Goal: Information Seeking & Learning: Check status

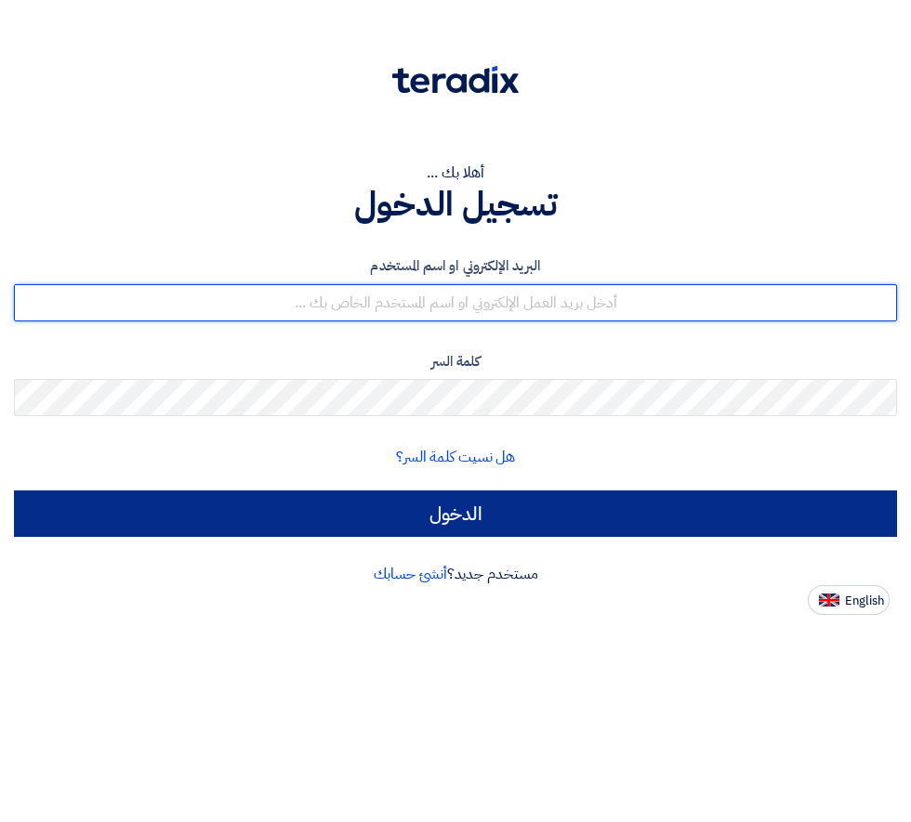
type input "[EMAIL_ADDRESS][DOMAIN_NAME]"
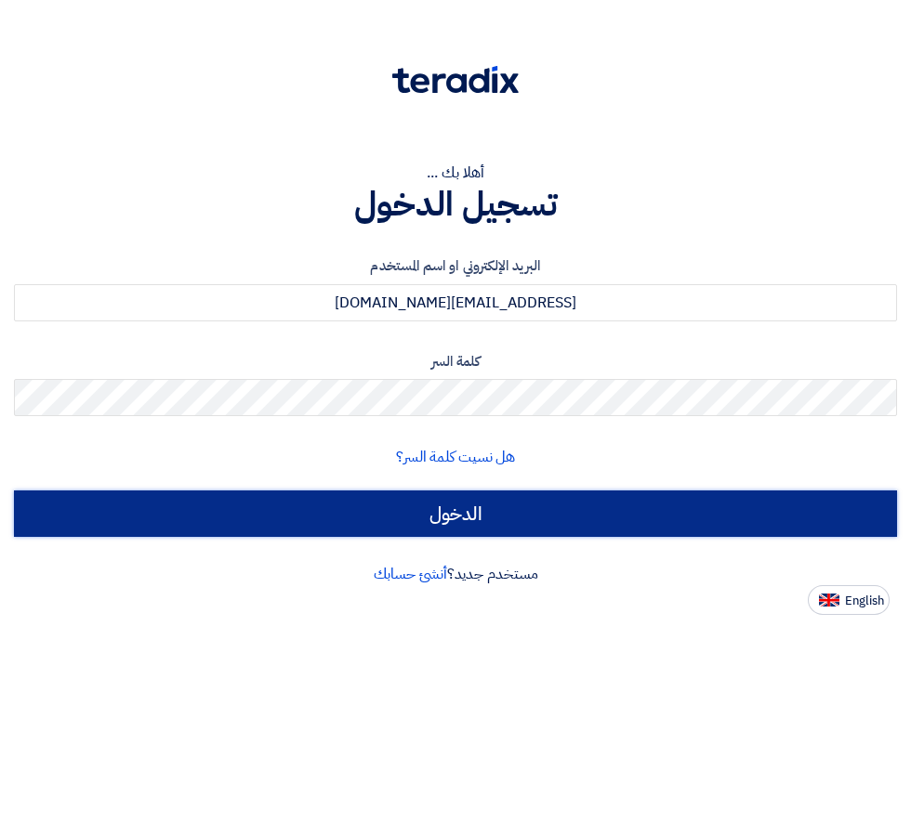
click at [432, 511] on input "الدخول" at bounding box center [455, 514] width 883 height 46
type input "Sign in"
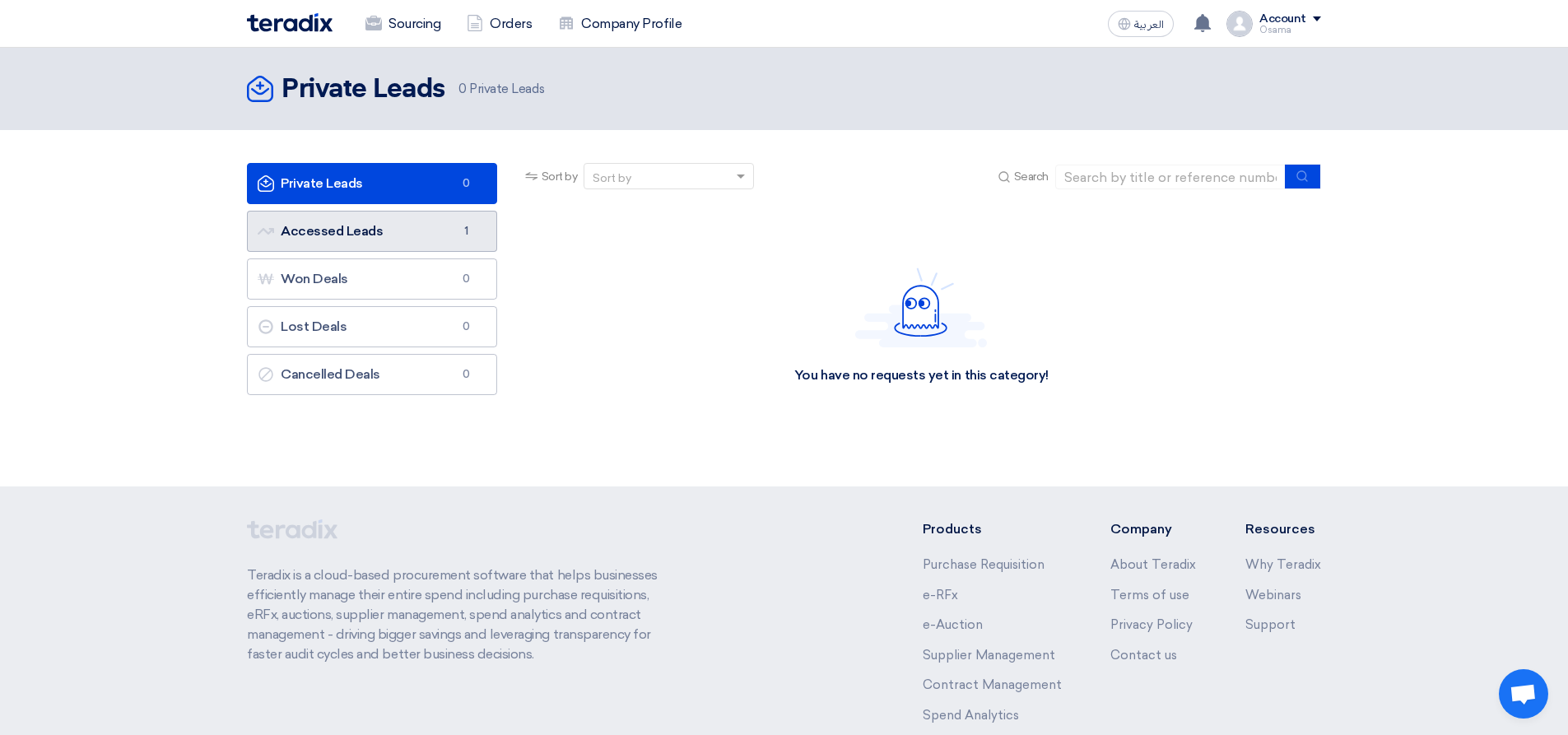
click at [319, 227] on link "Accessed Leads Accessed Leads 1" at bounding box center [372, 231] width 250 height 41
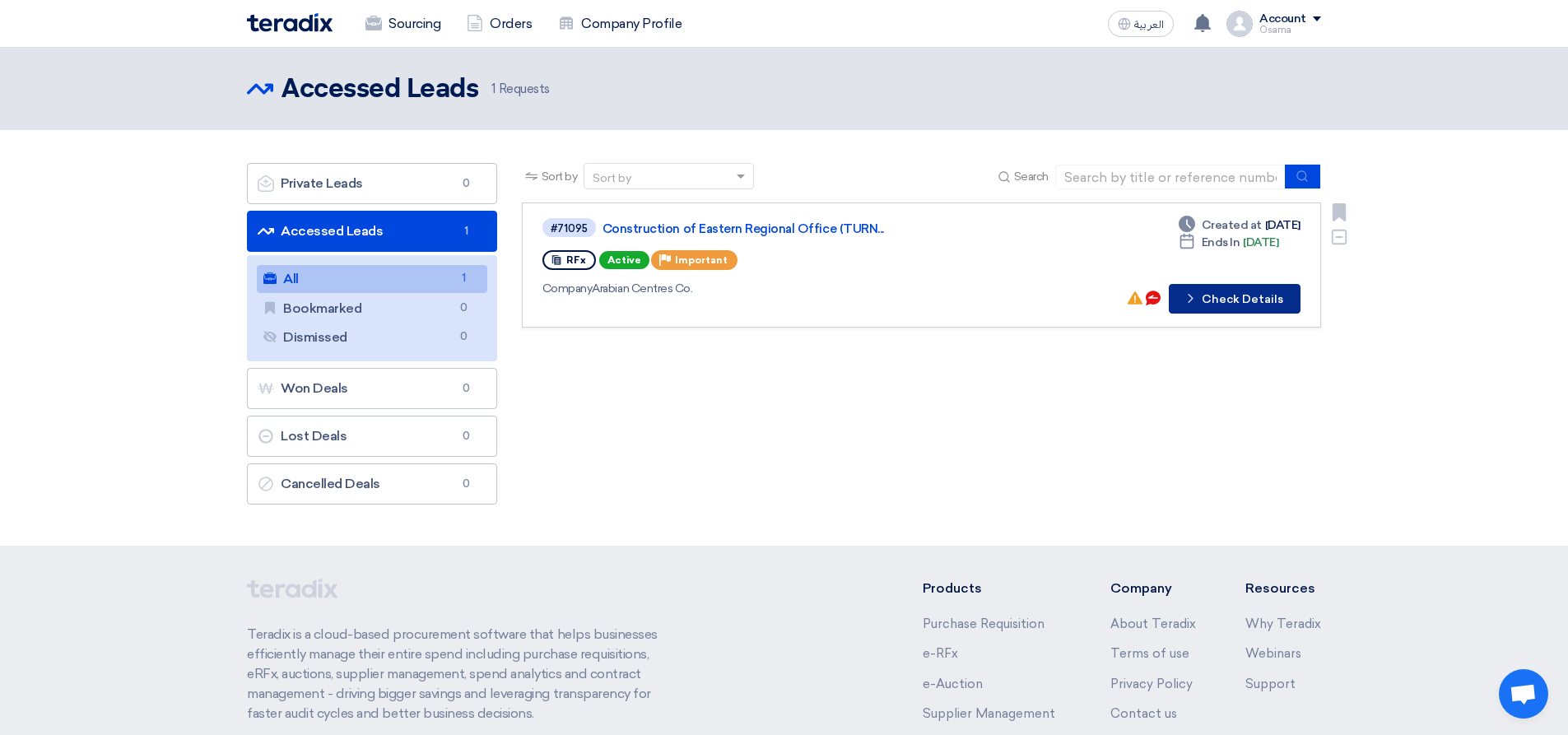
click at [806, 296] on button "Check details Check Details" at bounding box center [1234, 298] width 132 height 29
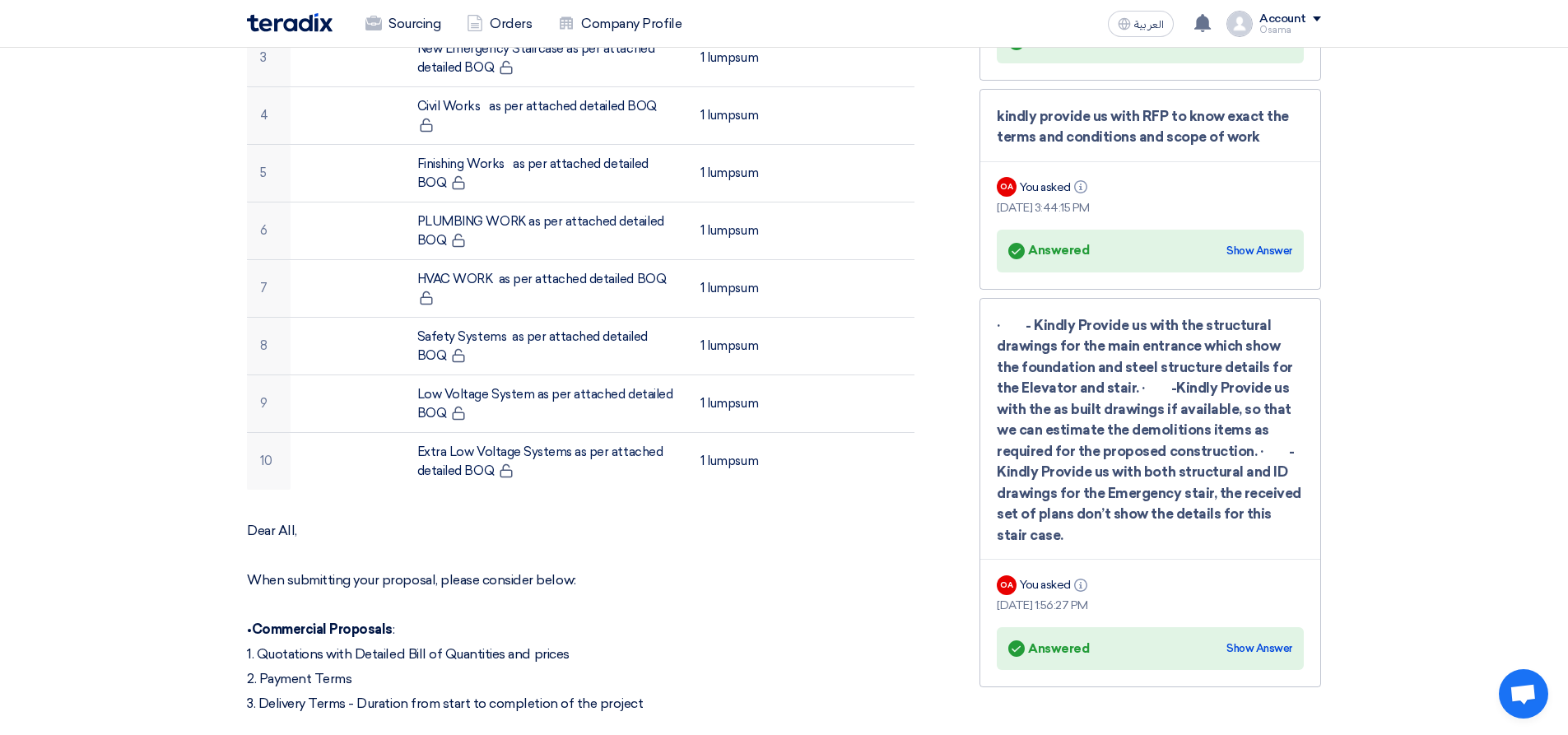
scroll to position [740, 0]
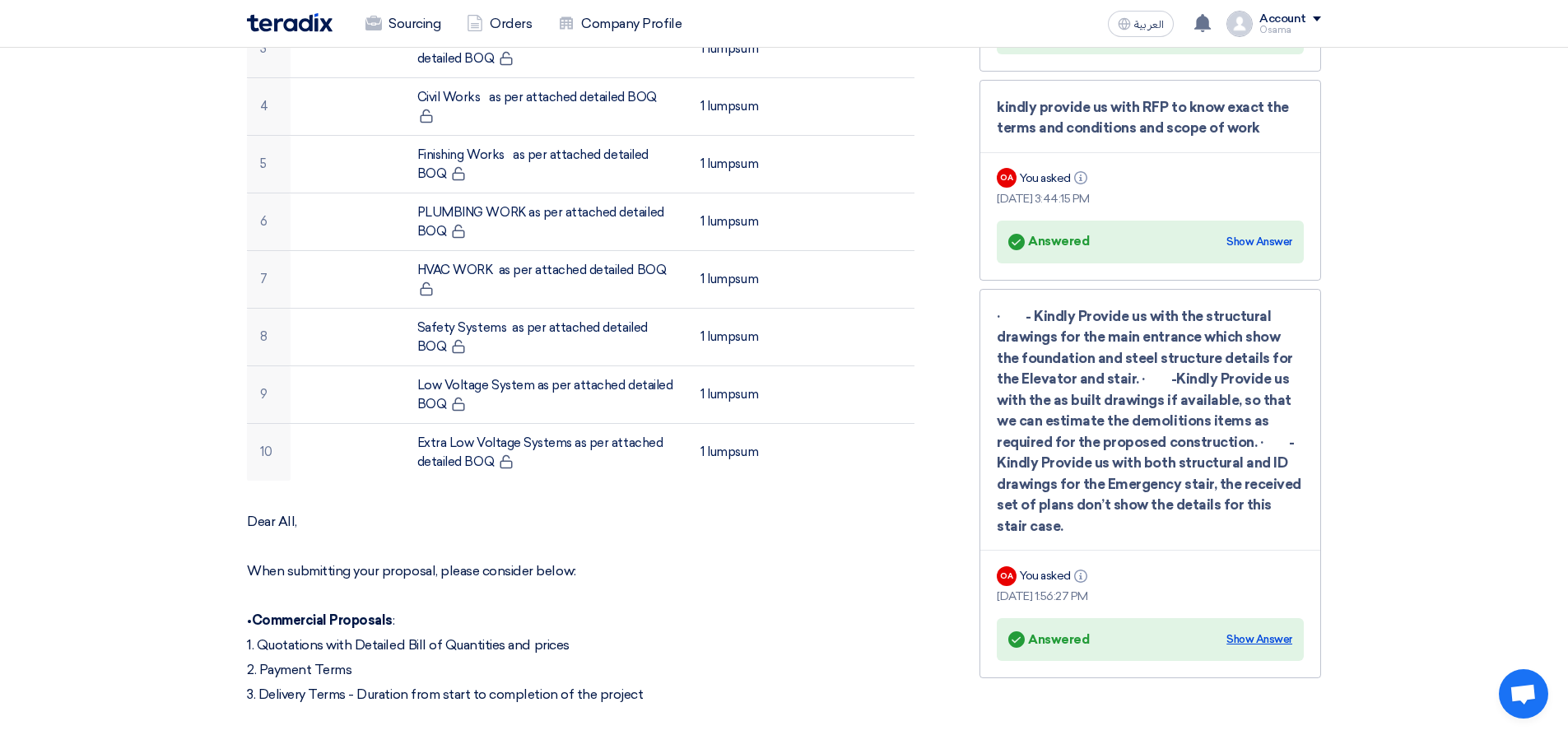
click at [806, 634] on div "Show Answer" at bounding box center [1259, 639] width 66 height 17
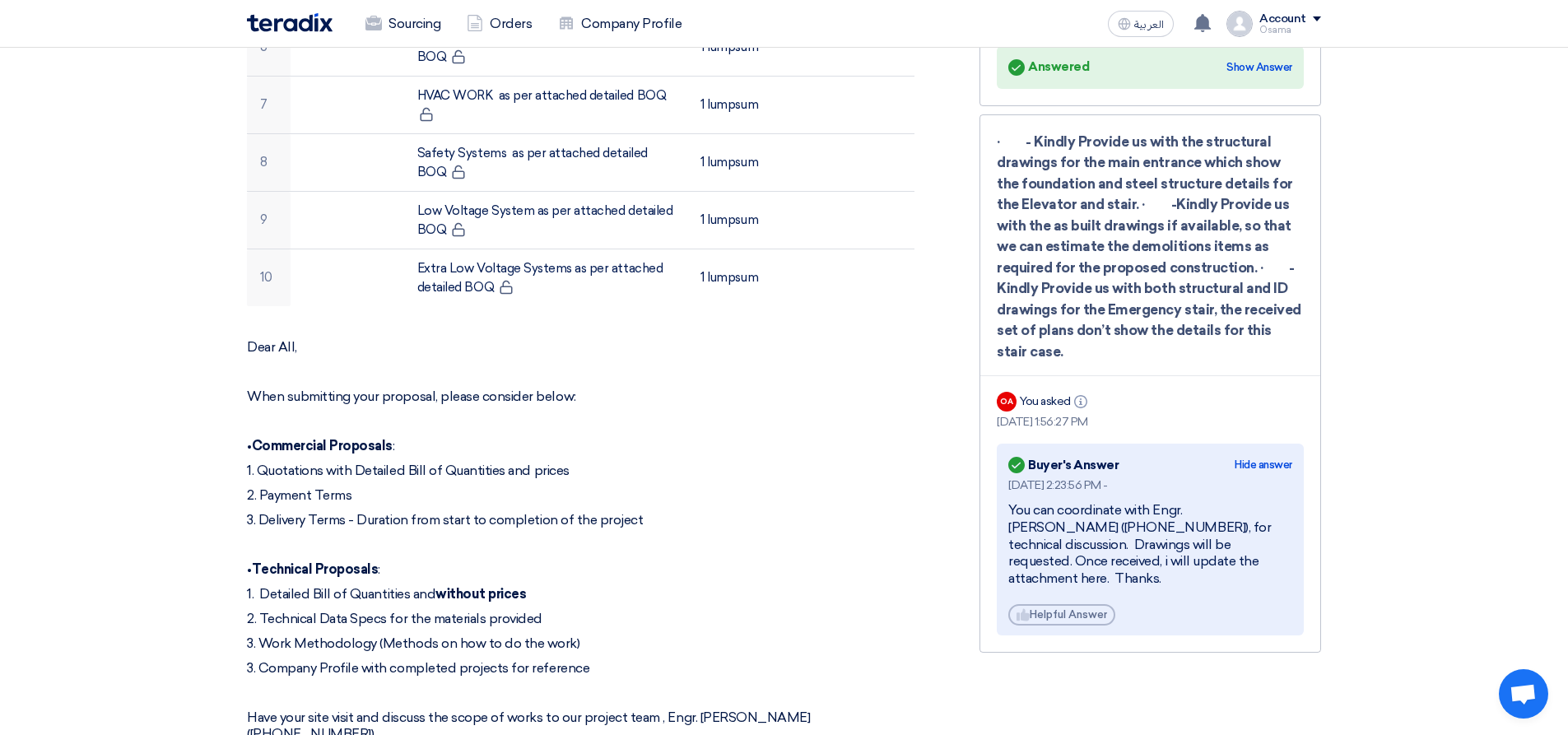
scroll to position [1070, 0]
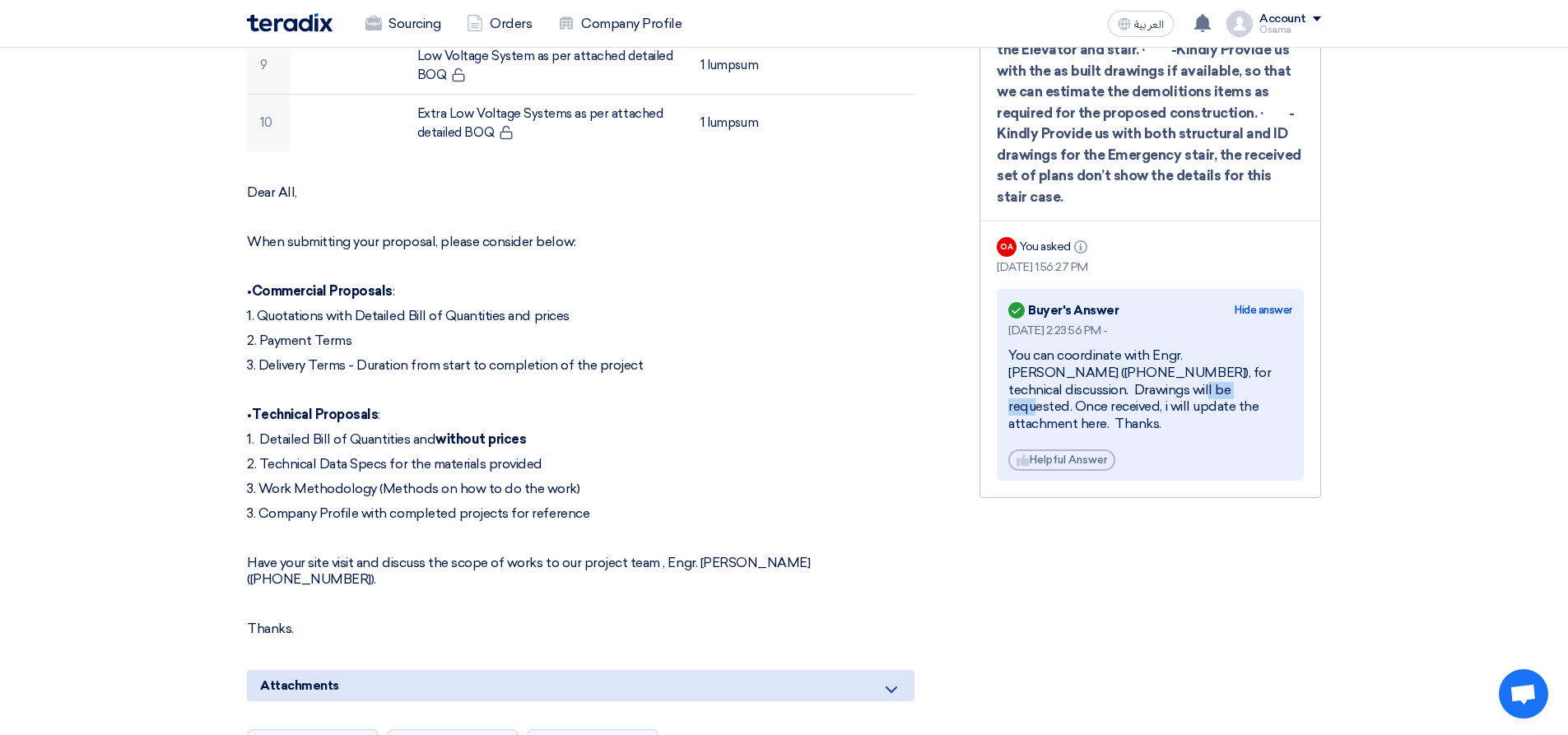
drag, startPoint x: 1062, startPoint y: 389, endPoint x: 1103, endPoint y: 384, distance: 41.3
click at [806, 387] on div "You can coordinate with Engr. [PERSON_NAME] ([PHONE_NUMBER]), for technical dis…" at bounding box center [1150, 390] width 284 height 86
click at [806, 421] on div "You can coordinate with Engr. [PERSON_NAME] ([PHONE_NUMBER]), for technical dis…" at bounding box center [1150, 390] width 284 height 86
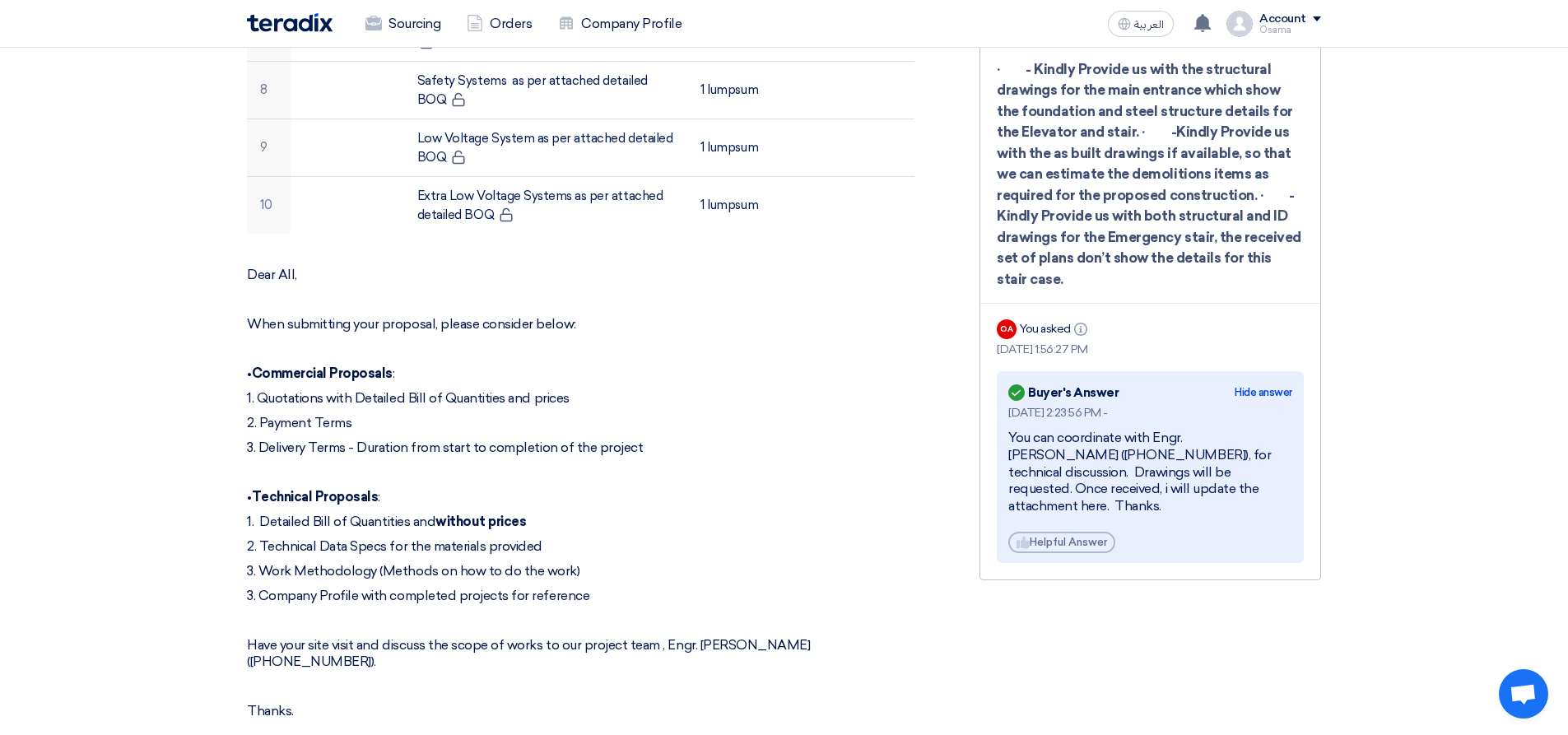
scroll to position [1152, 0]
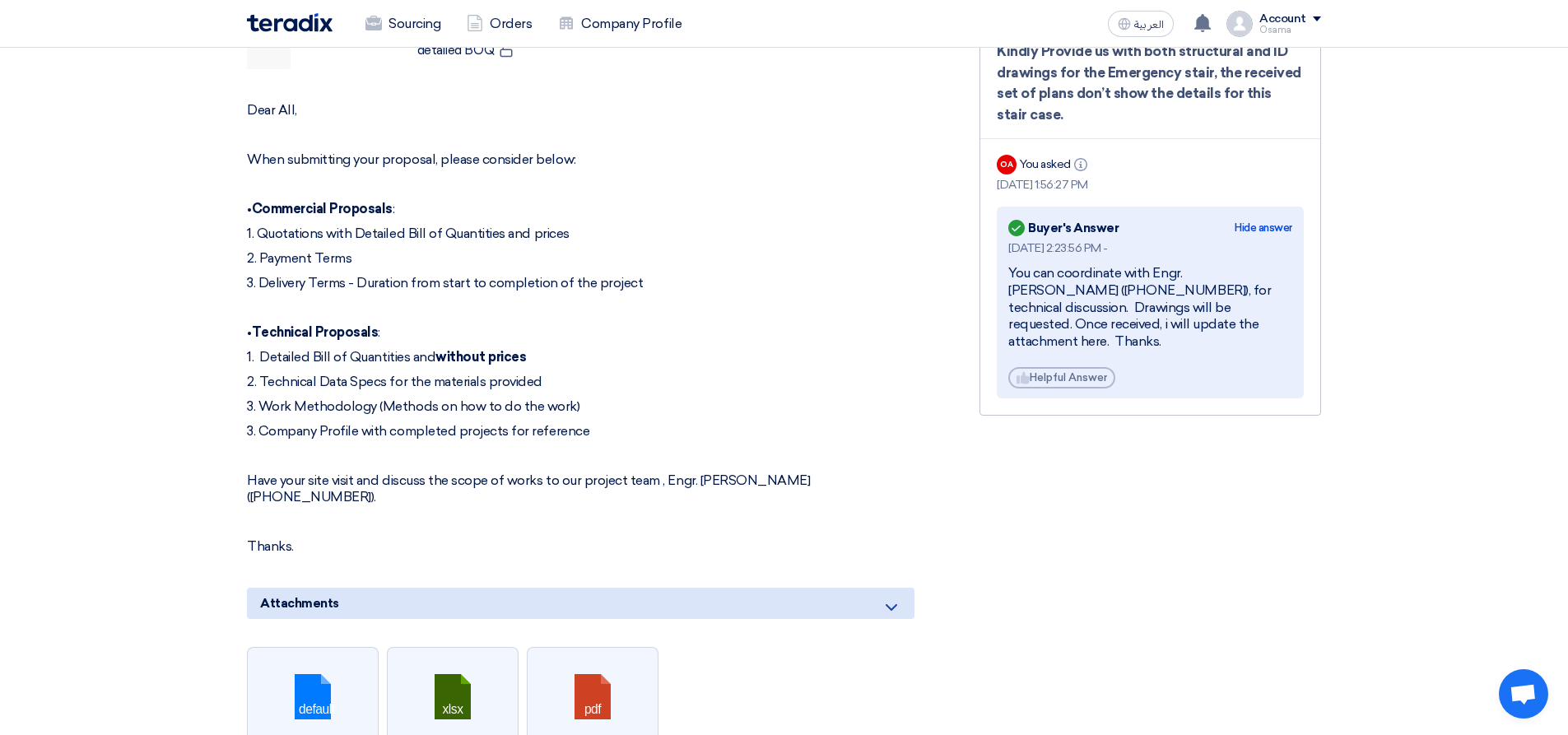
click at [806, 344] on div "You can coordinate with Engr. [PERSON_NAME] ([PHONE_NUMBER]), for technical dis…" at bounding box center [1150, 307] width 284 height 86
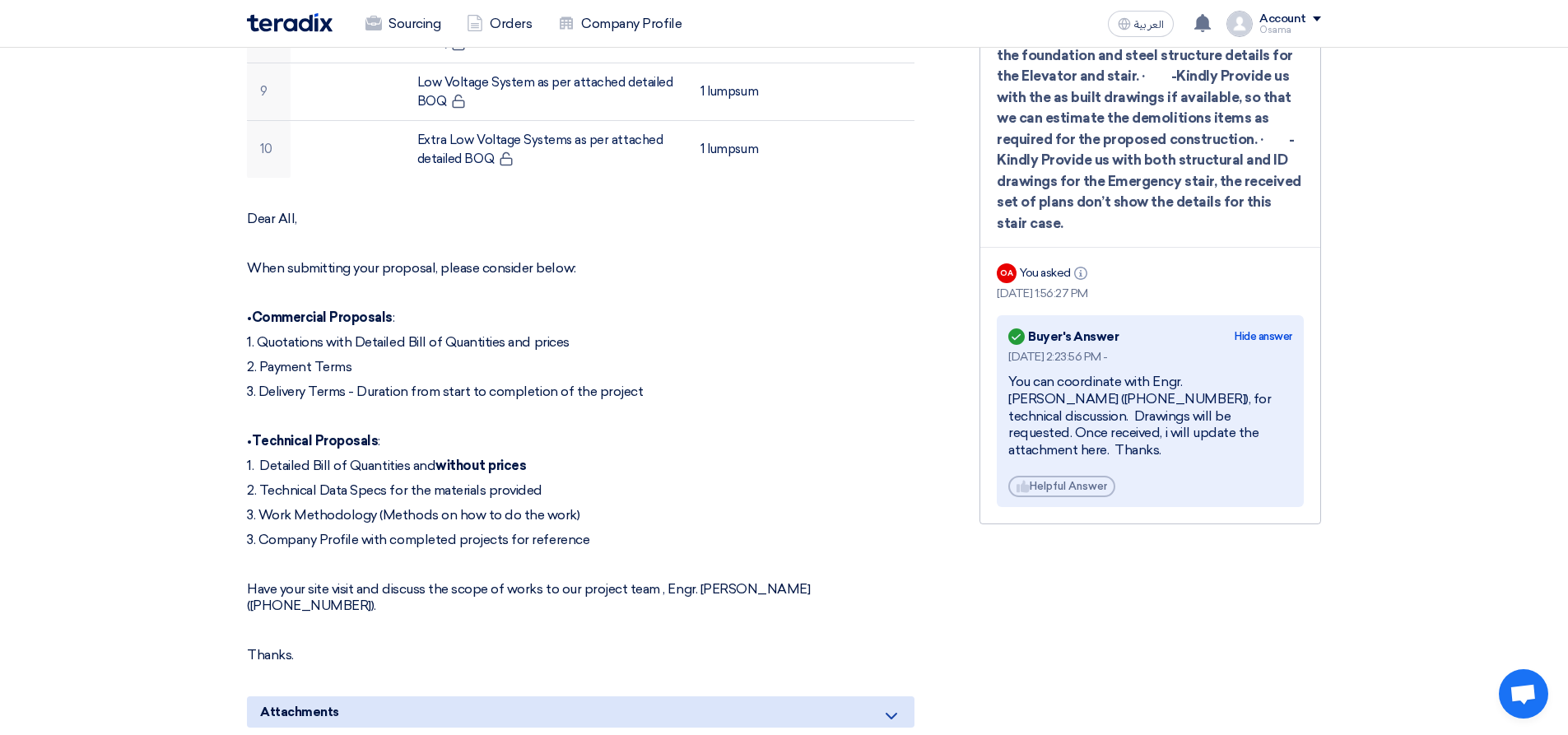
scroll to position [1070, 0]
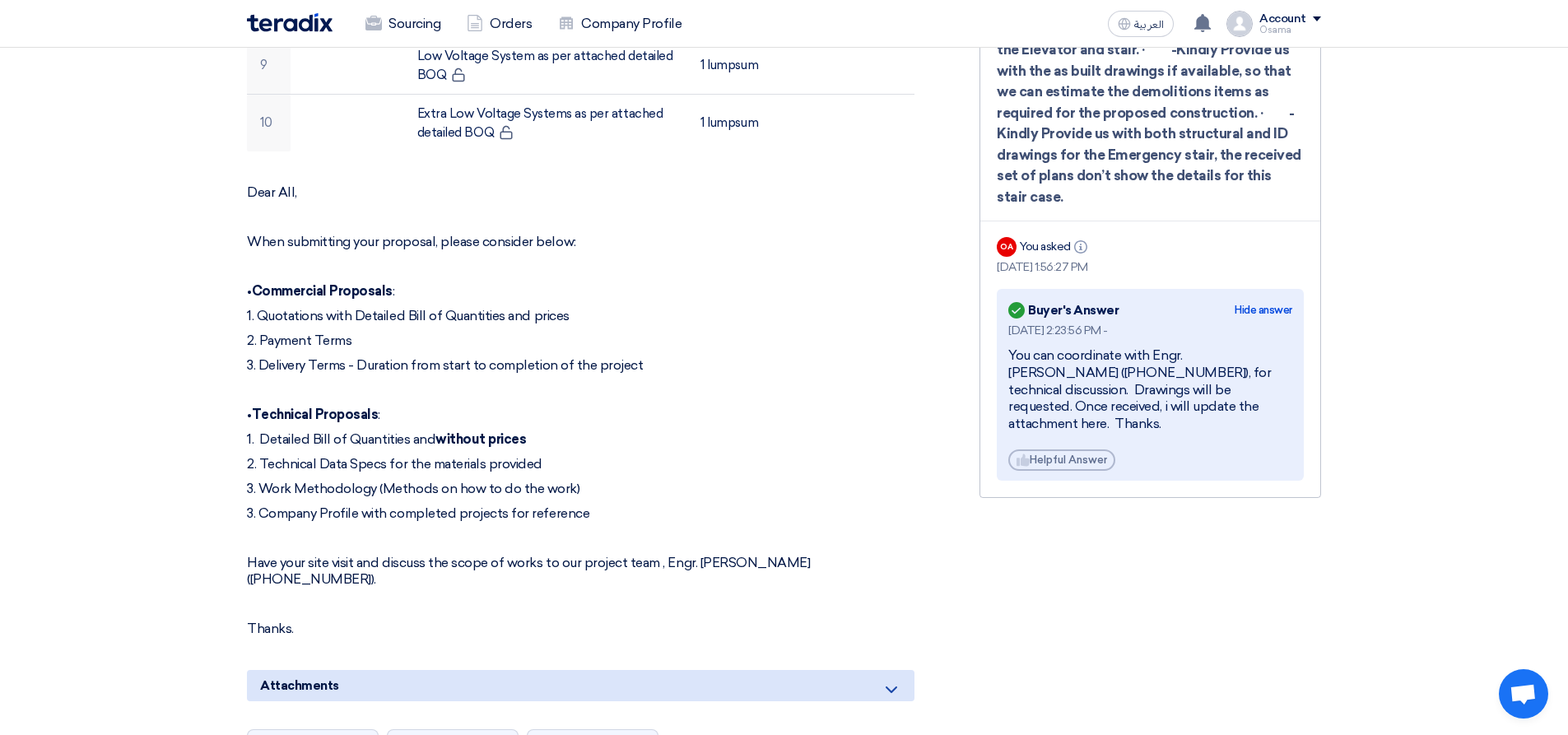
drag, startPoint x: 1081, startPoint y: 383, endPoint x: 1292, endPoint y: 446, distance: 220.2
click at [806, 446] on div "[DATE] 2:23:56 PM - You can coordinate with Engr. [PERSON_NAME] ([PHONE_NUMBER]…" at bounding box center [1150, 396] width 284 height 149
copy div "Drawings will be requested. Once received, i will update the attachment here. T…"
